Goal: Navigation & Orientation: Find specific page/section

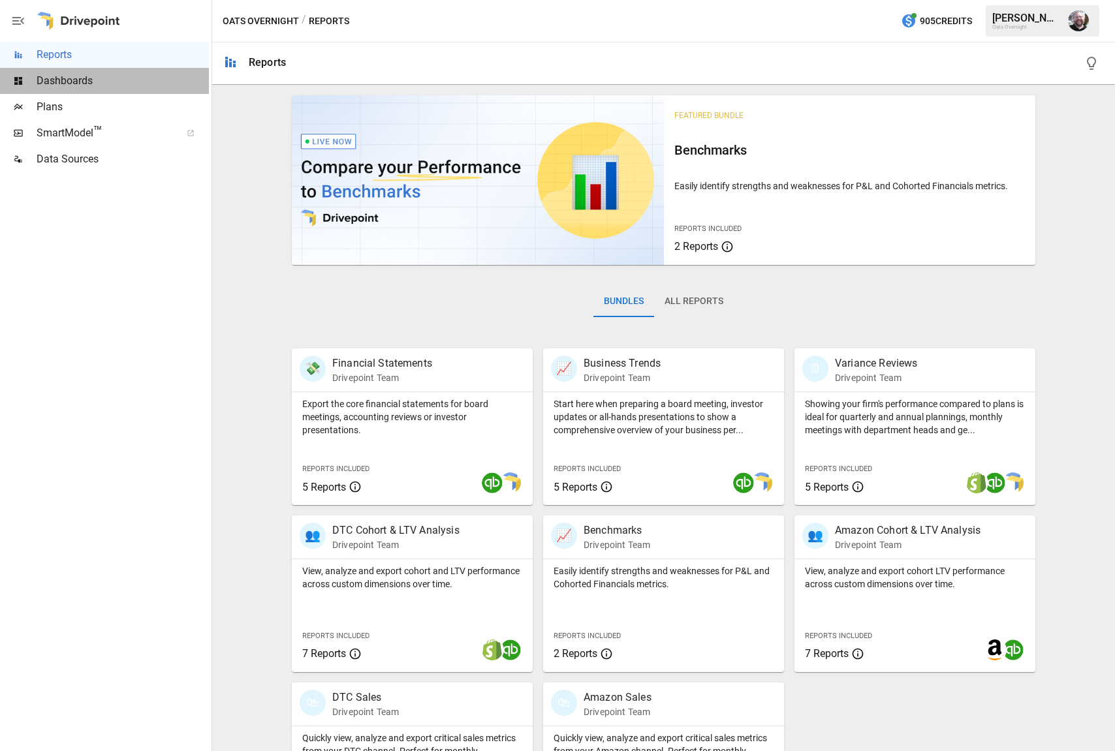
click at [80, 77] on span "Dashboards" at bounding box center [123, 81] width 172 height 16
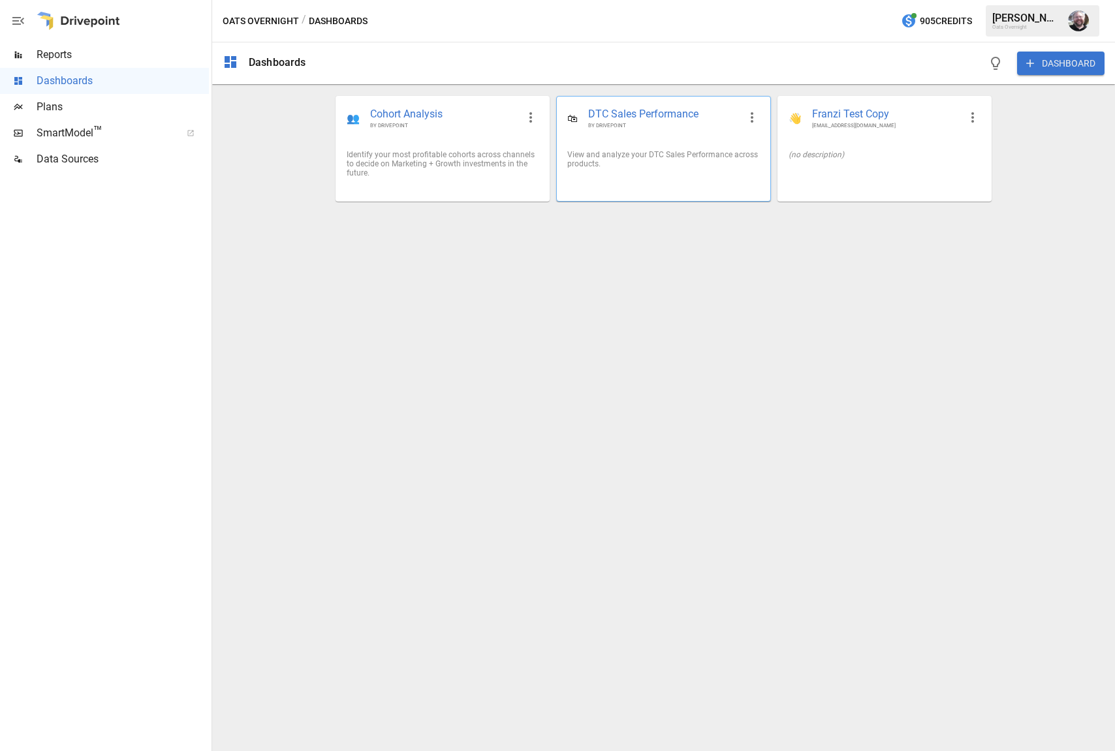
click at [610, 129] on span "BY DRIVEPOINT" at bounding box center [663, 125] width 150 height 7
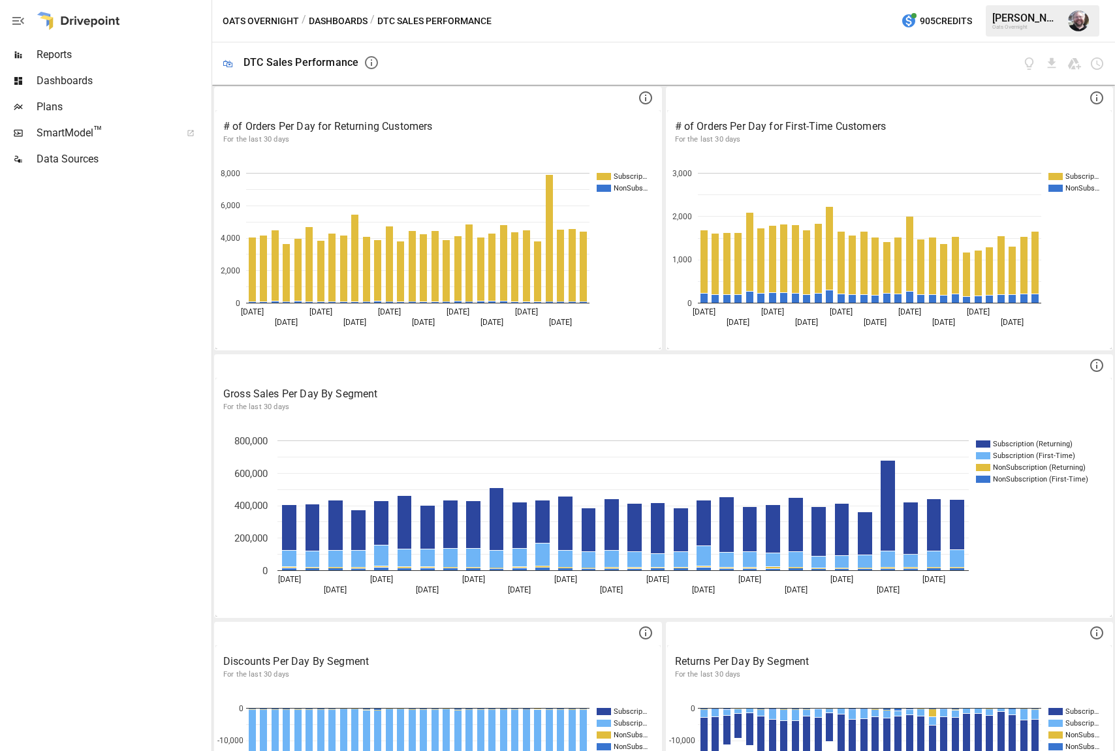
click at [71, 136] on span "SmartModel ™" at bounding box center [105, 133] width 136 height 16
click at [71, 81] on span "Dashboards" at bounding box center [123, 81] width 172 height 16
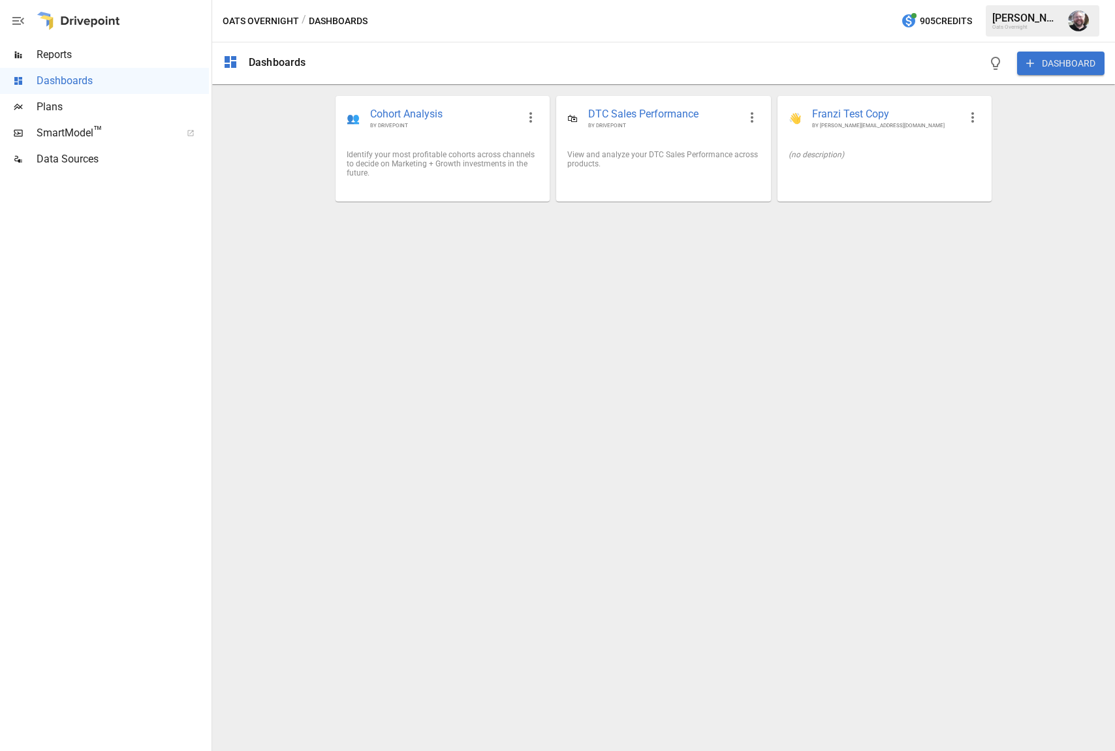
click at [51, 166] on span "Data Sources" at bounding box center [123, 159] width 172 height 16
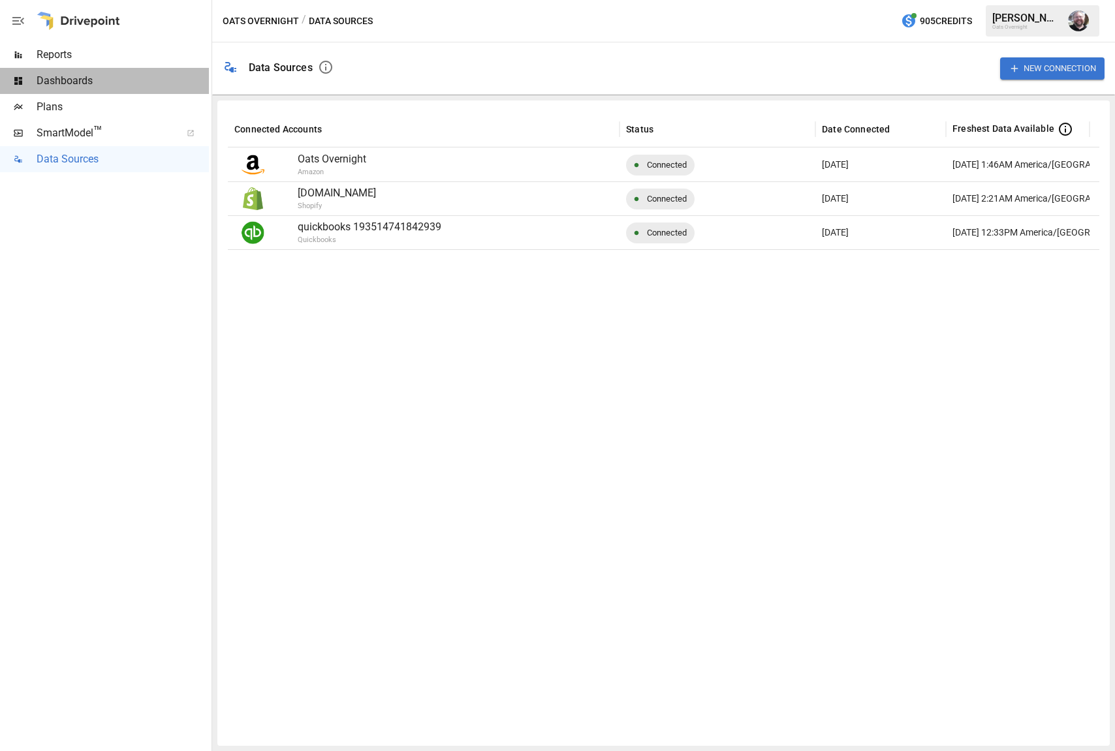
click at [82, 74] on span "Dashboards" at bounding box center [123, 81] width 172 height 16
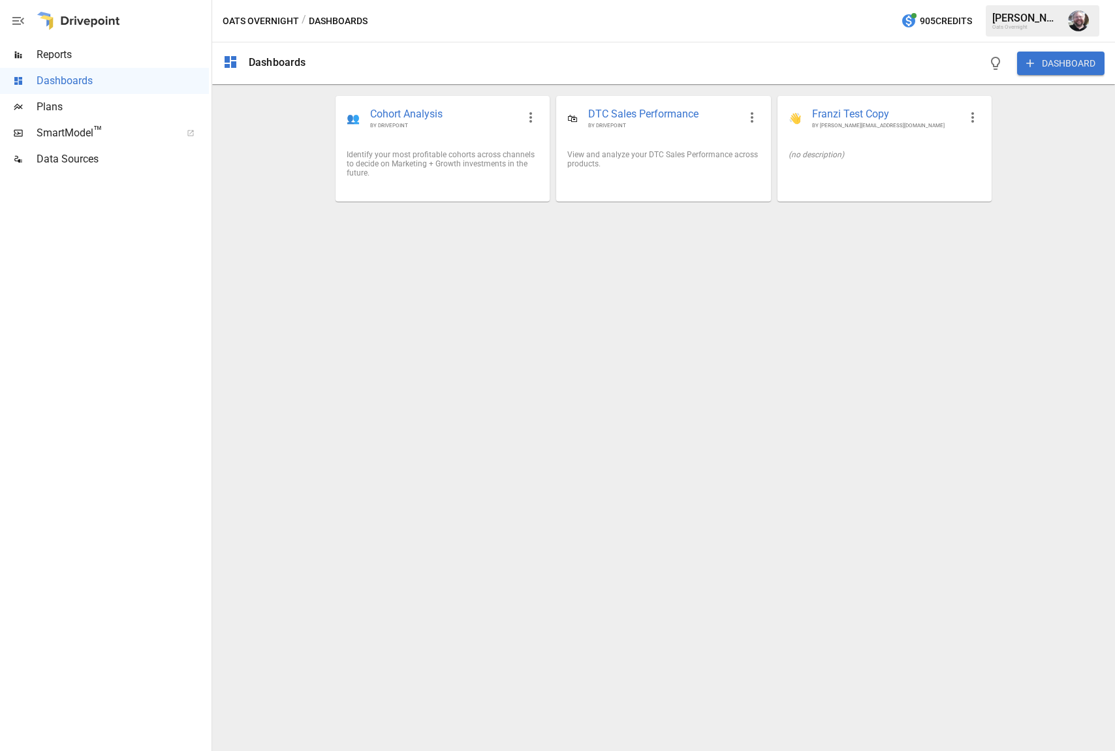
click at [74, 50] on span "Reports" at bounding box center [123, 55] width 172 height 16
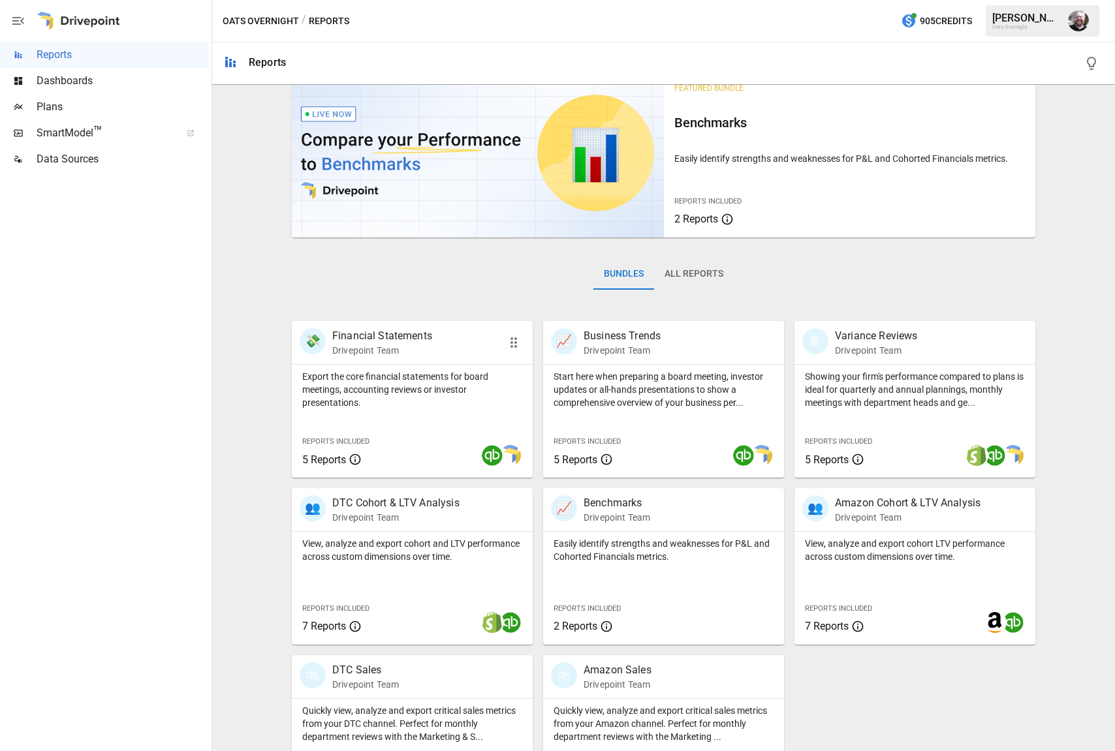
scroll to position [93, 0]
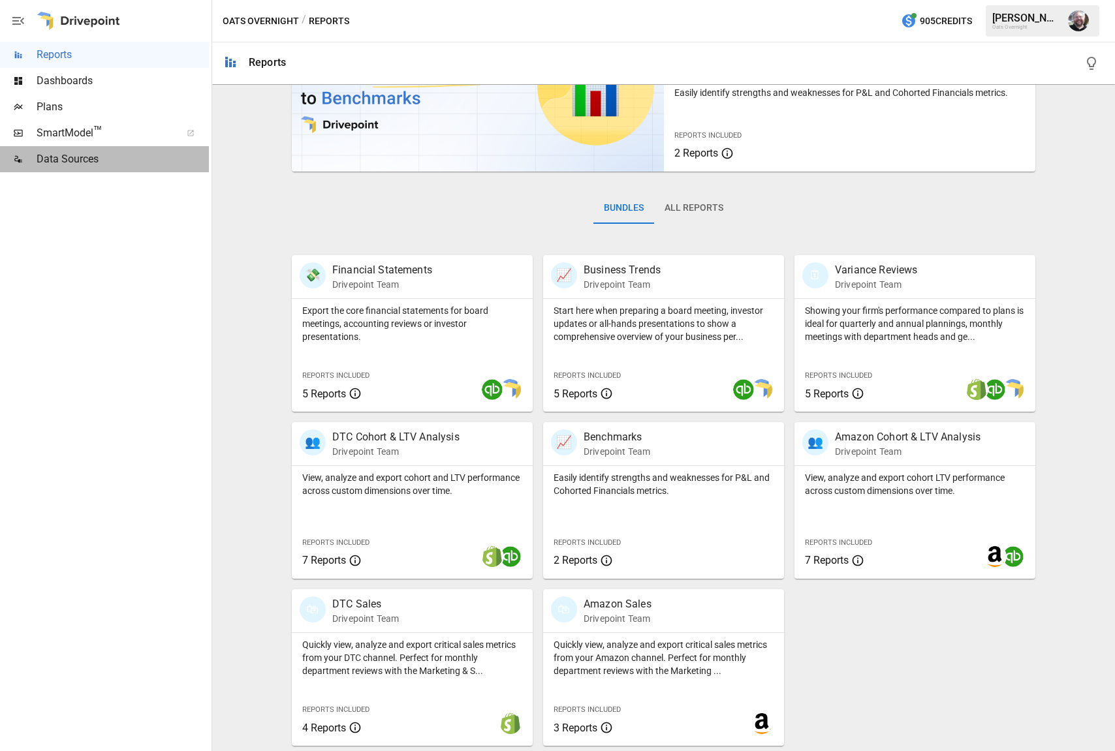
click at [63, 155] on span "Data Sources" at bounding box center [123, 159] width 172 height 16
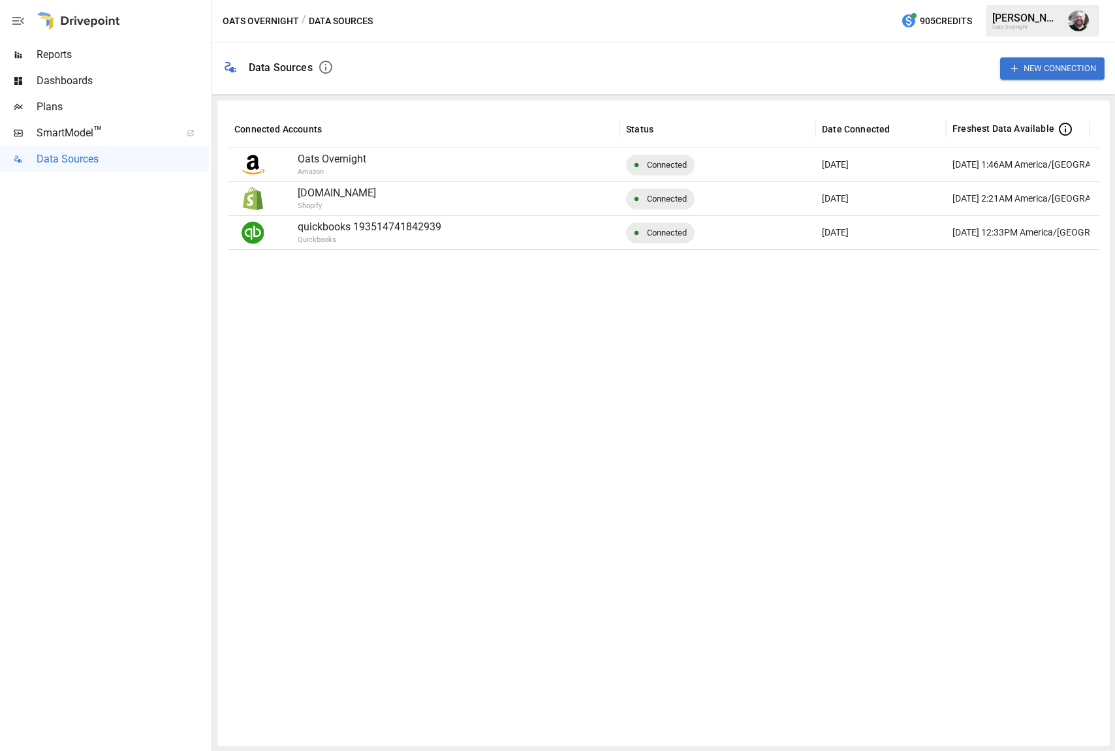
click at [61, 84] on span "Dashboards" at bounding box center [123, 81] width 172 height 16
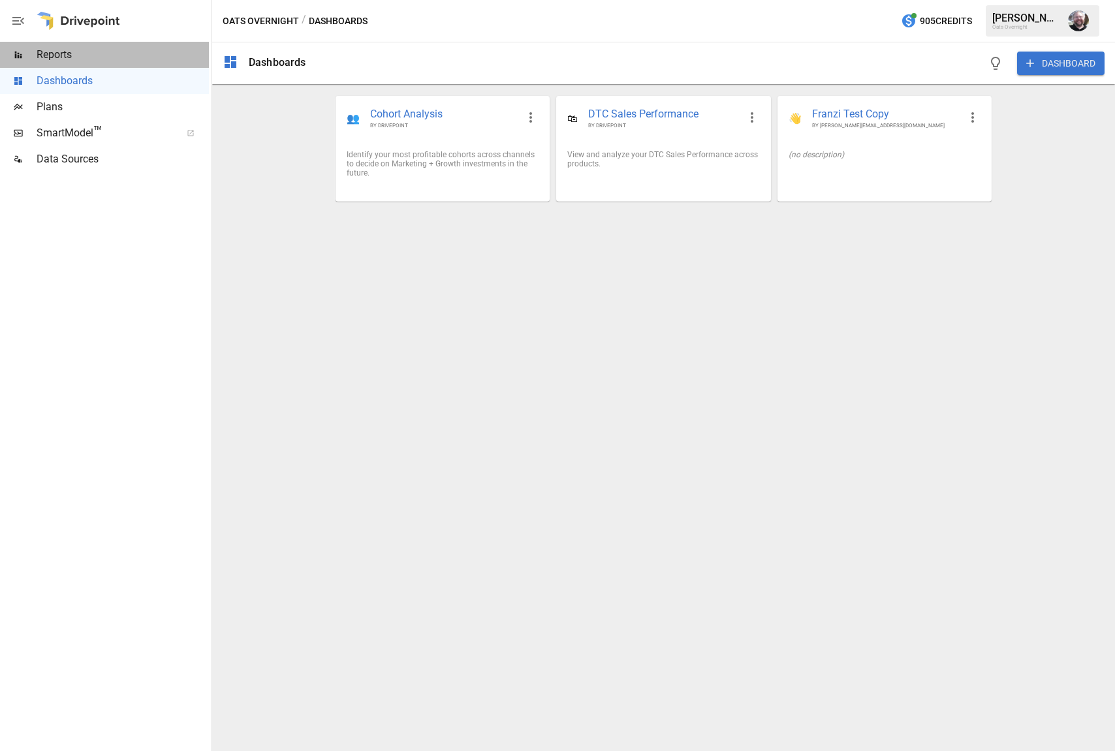
click at [65, 51] on span "Reports" at bounding box center [123, 55] width 172 height 16
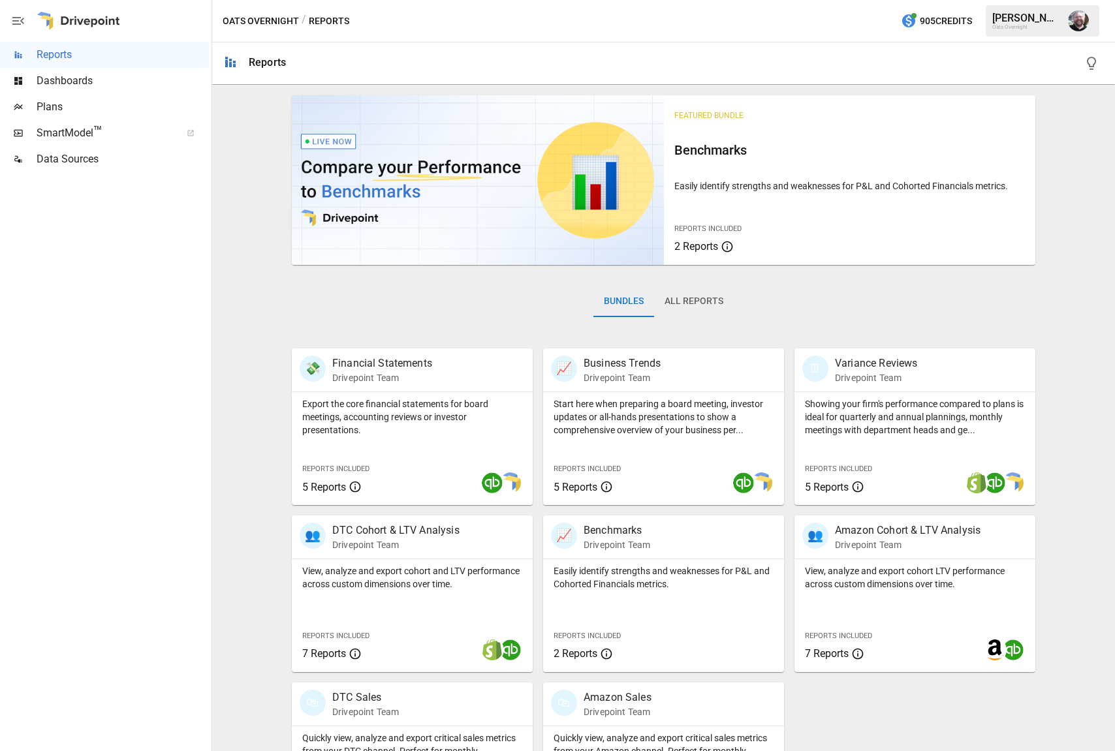
click at [31, 98] on div "Plans" at bounding box center [104, 107] width 209 height 26
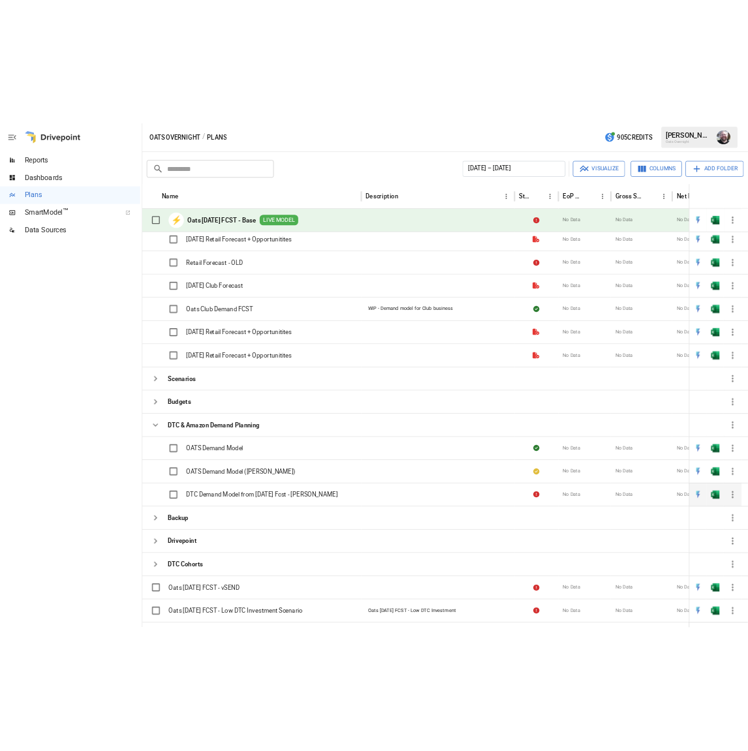
scroll to position [597, 0]
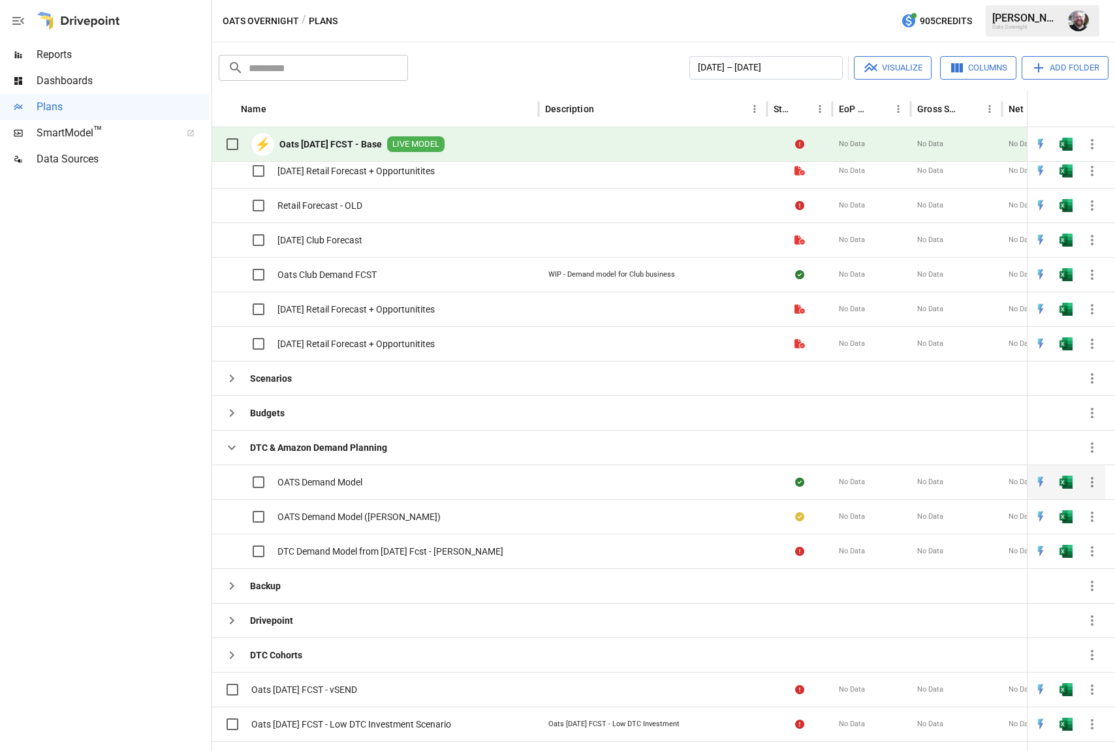
click at [309, 482] on span "OATS Demand Model" at bounding box center [319, 482] width 85 height 13
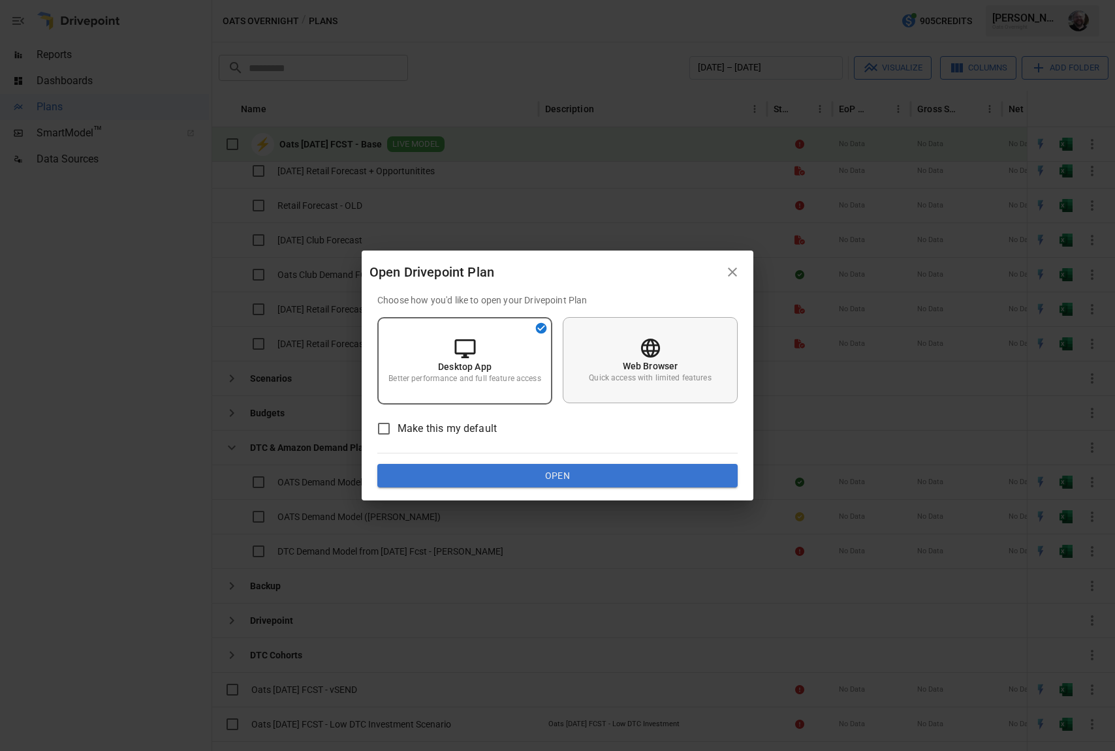
click at [607, 368] on div "Web Browser Quick access with limited features" at bounding box center [650, 360] width 175 height 86
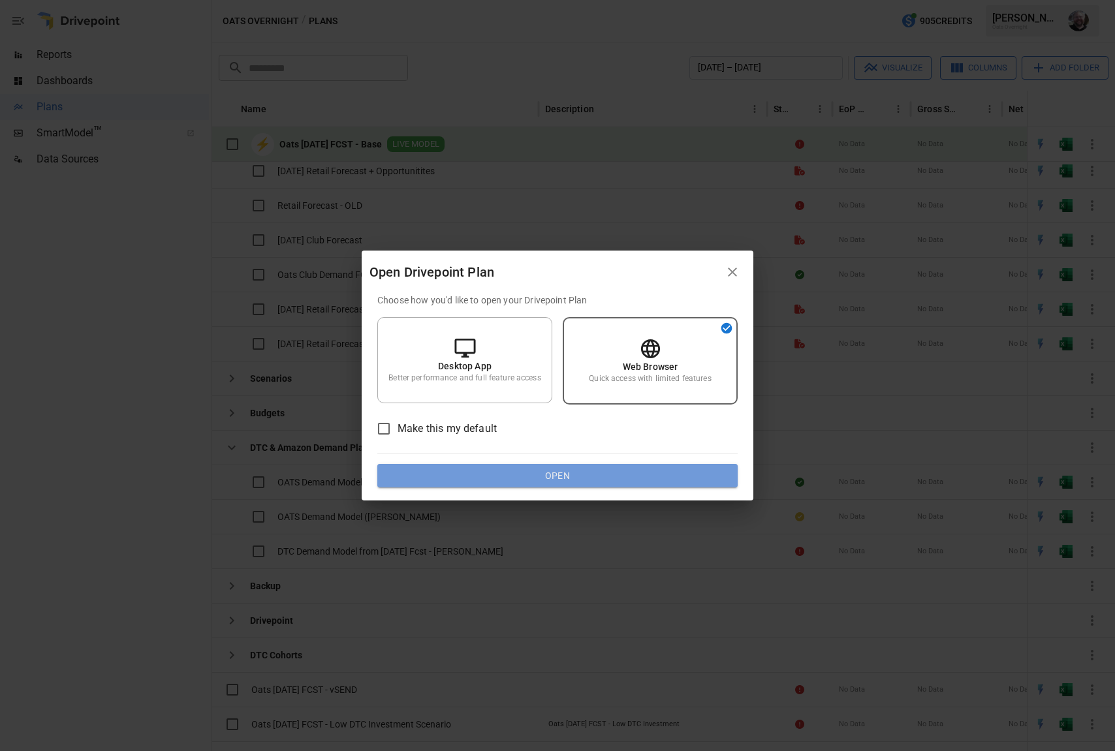
click at [597, 475] on button "Open" at bounding box center [557, 476] width 360 height 24
